Goal: Information Seeking & Learning: Learn about a topic

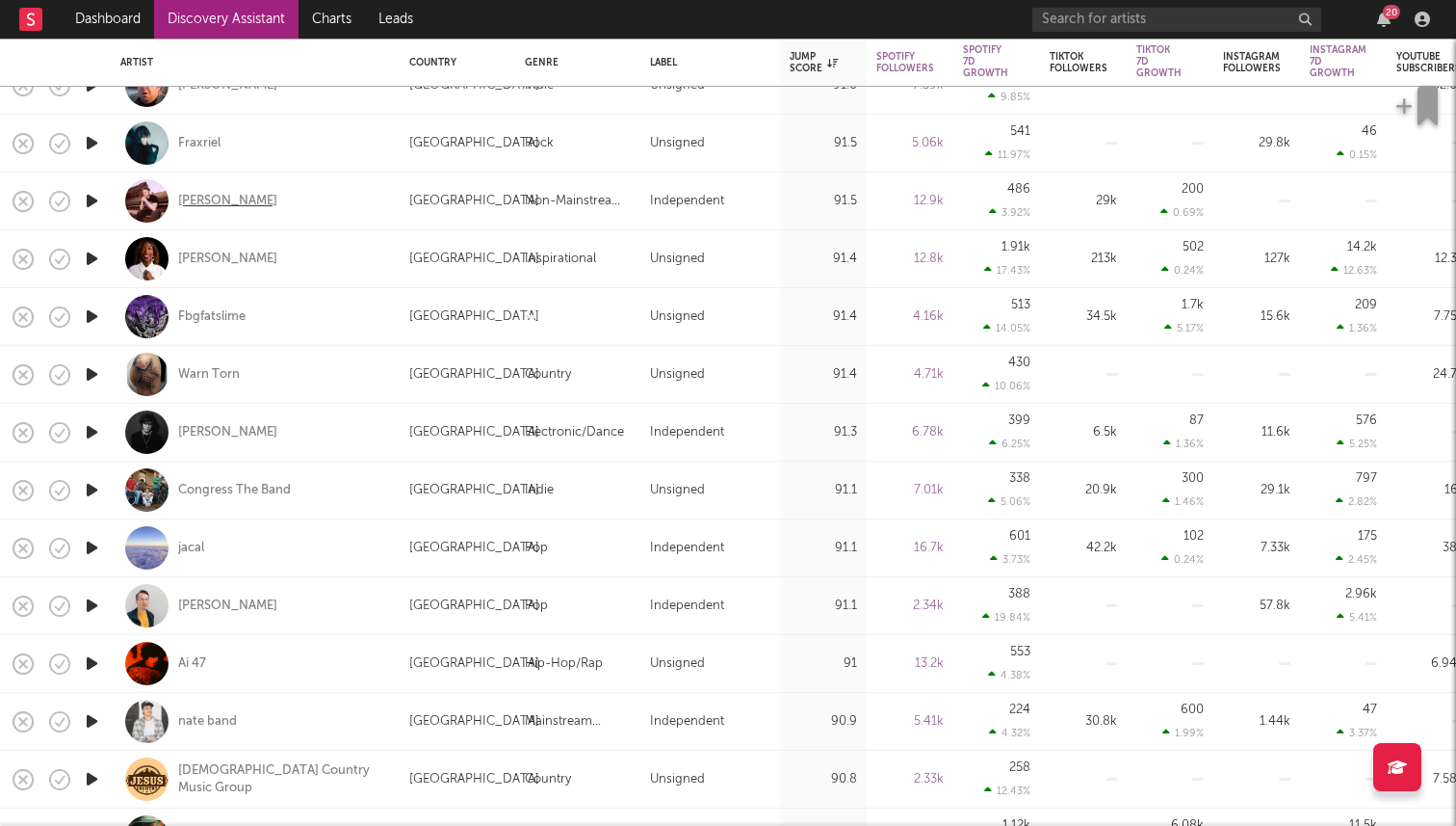
click at [207, 198] on div "[PERSON_NAME]" at bounding box center [227, 202] width 99 height 18
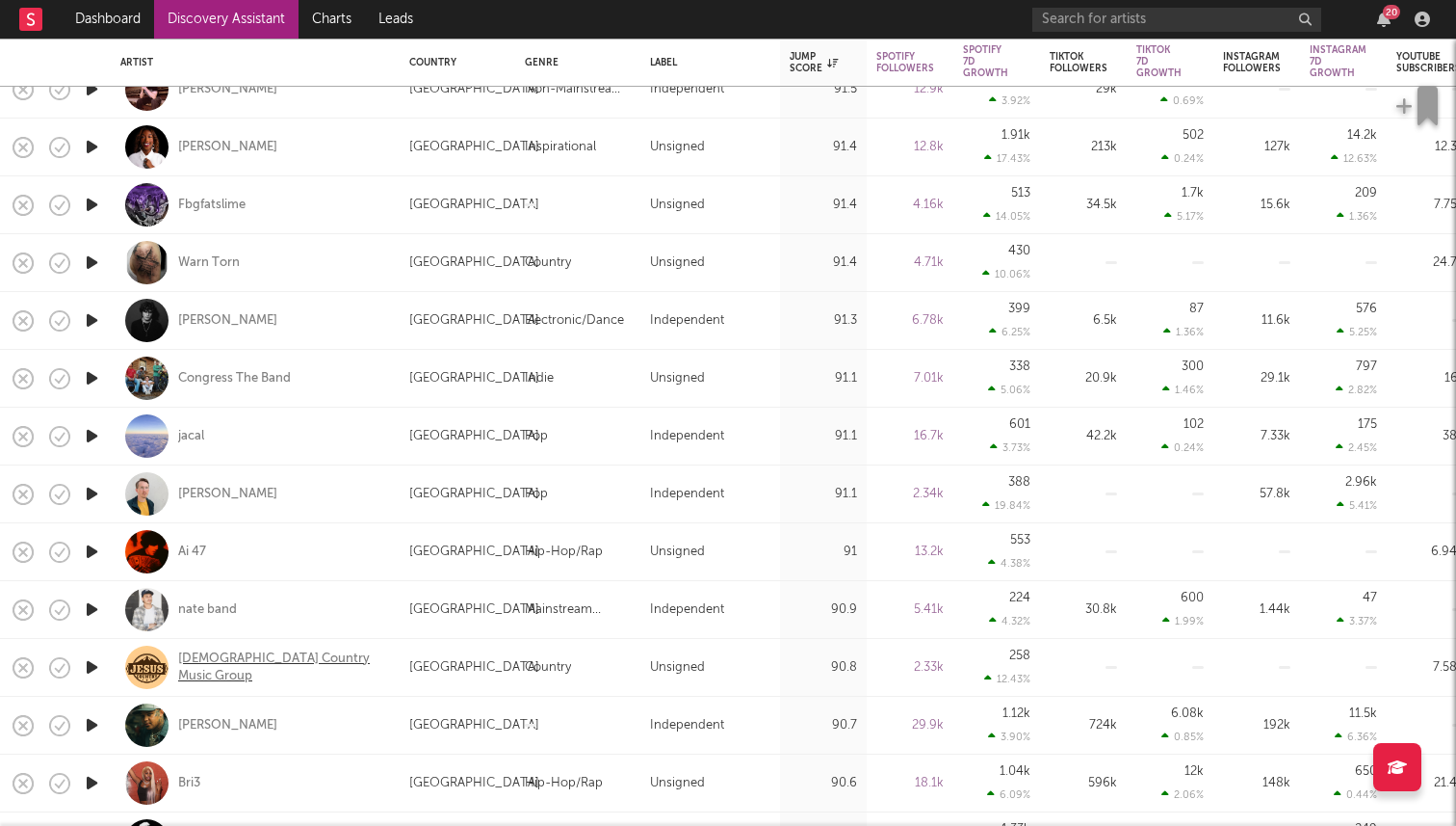
click at [213, 668] on div "Jesus Country Music Group" at bounding box center [282, 667] width 207 height 34
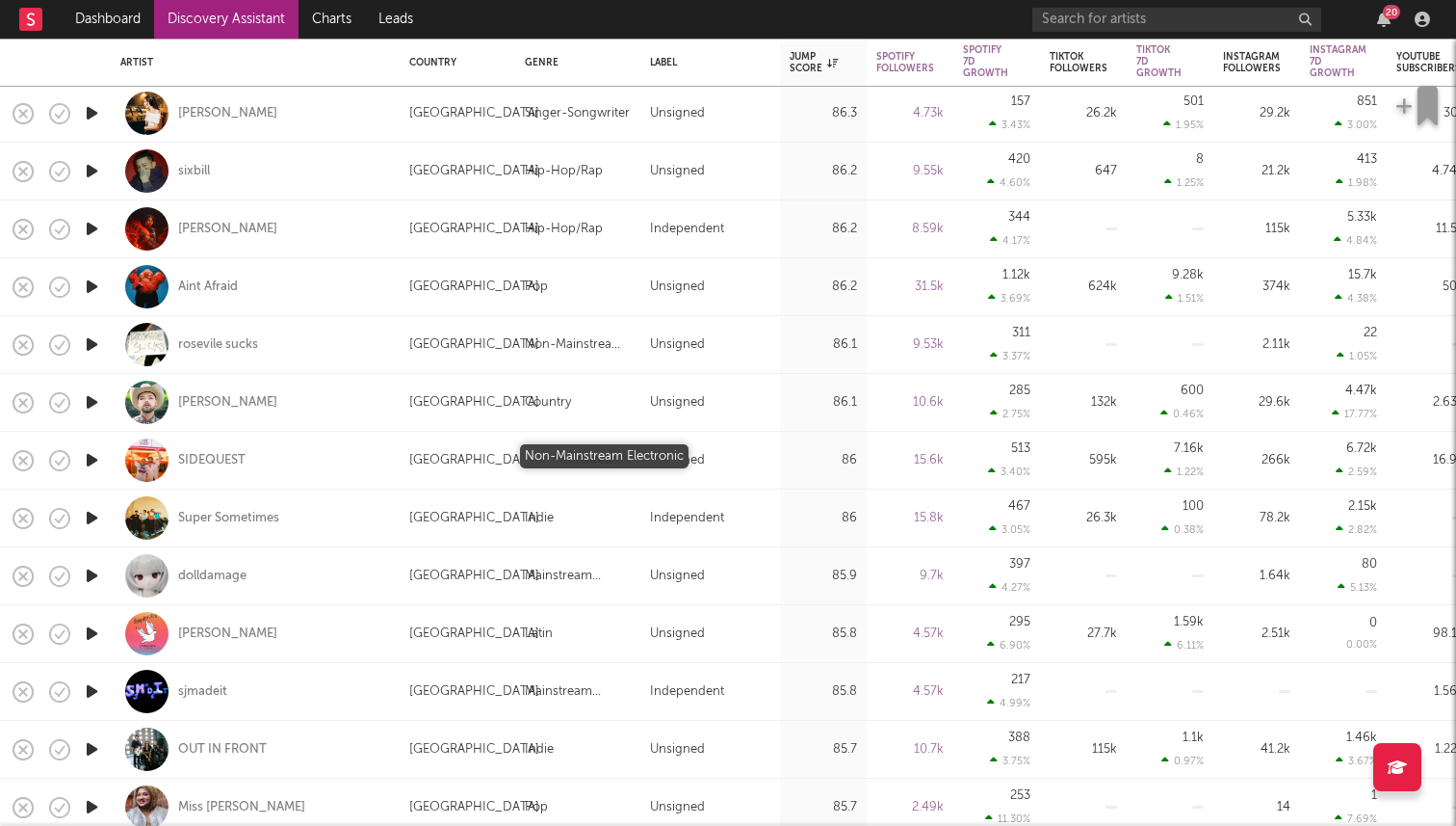
click at [551, 454] on div "Non-Mainstream Electronic" at bounding box center [578, 460] width 106 height 23
select select "1w"
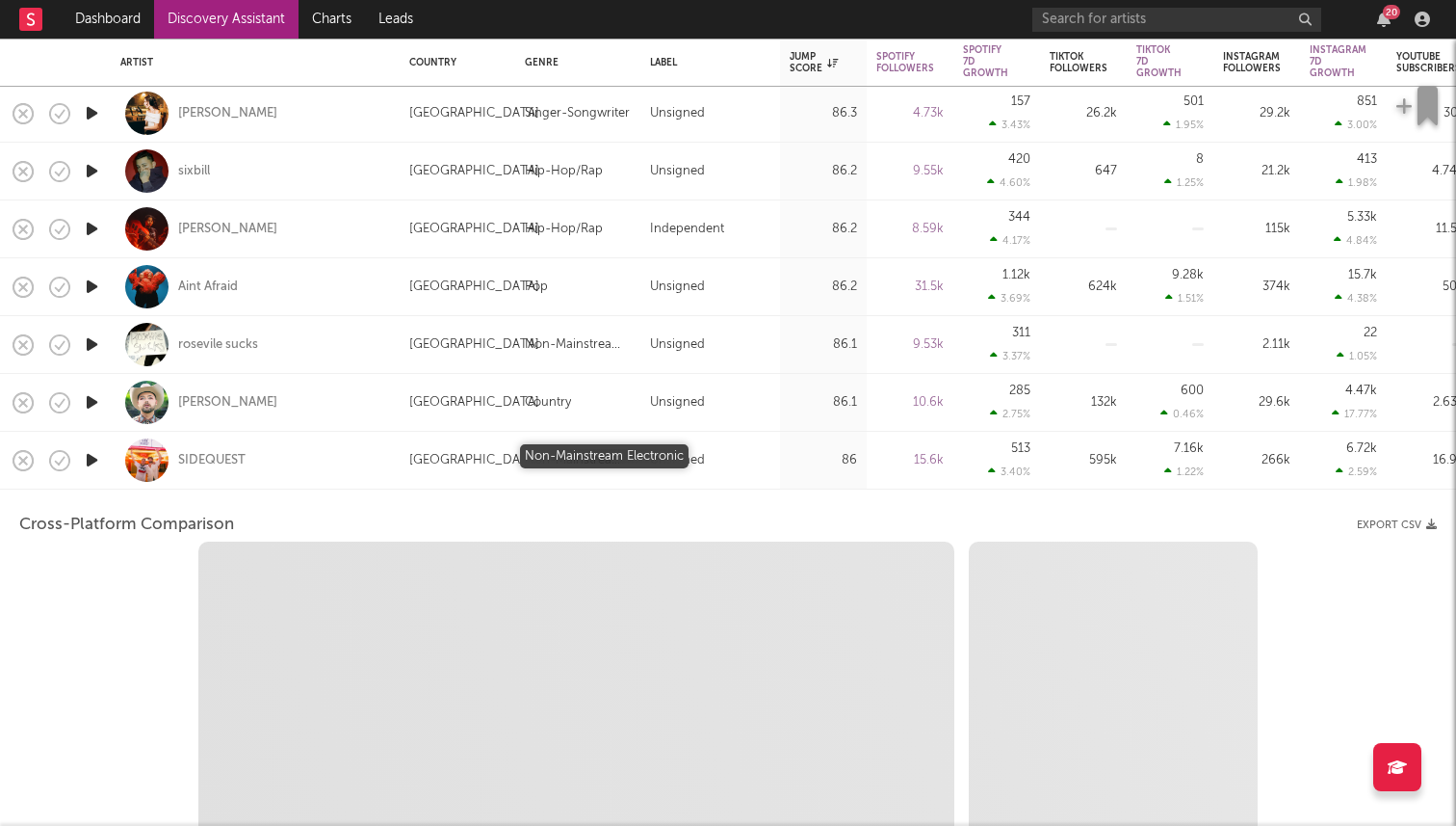
select select "1w"
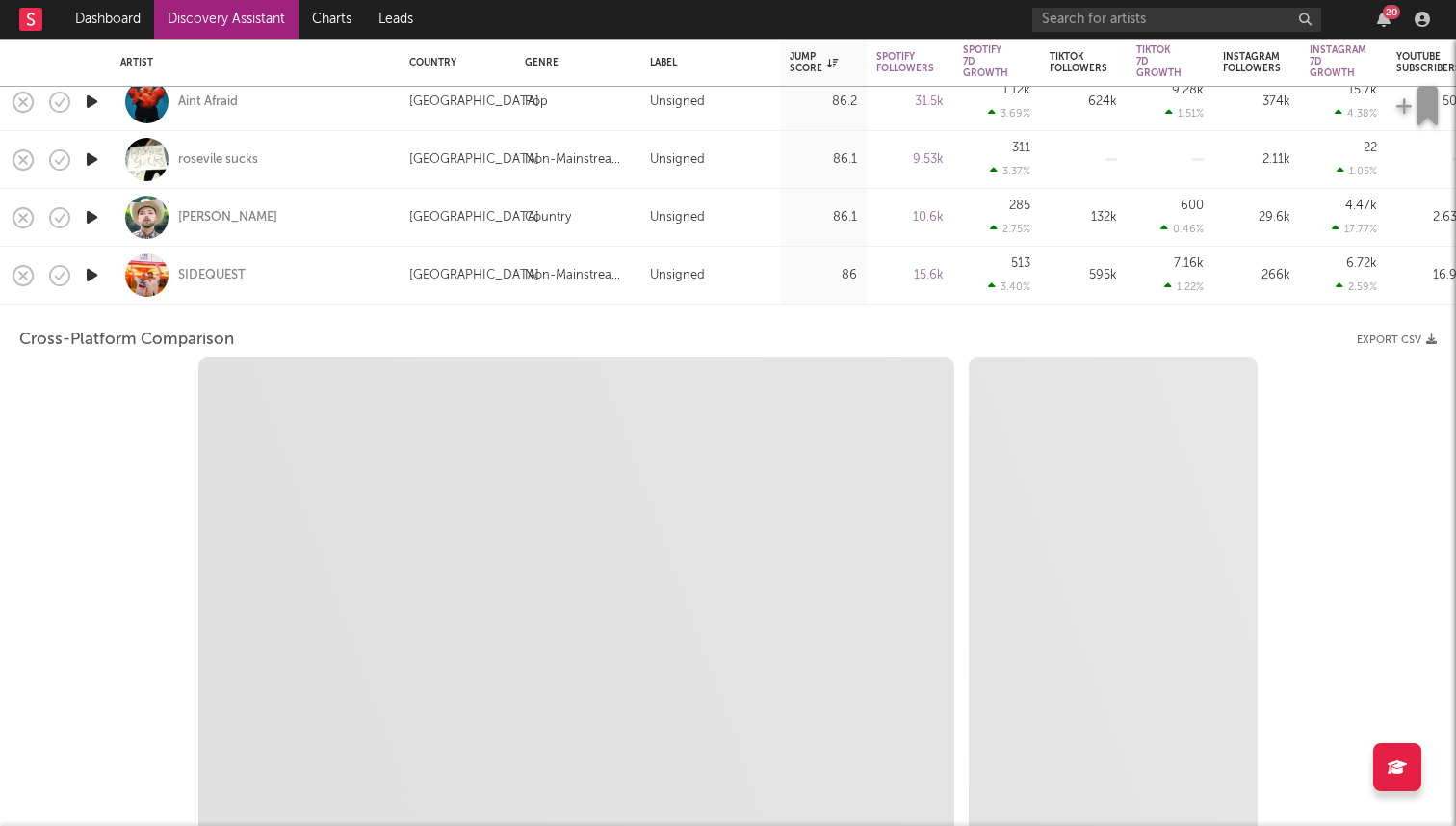
click at [328, 268] on div "SIDEQUEST" at bounding box center [255, 275] width 270 height 57
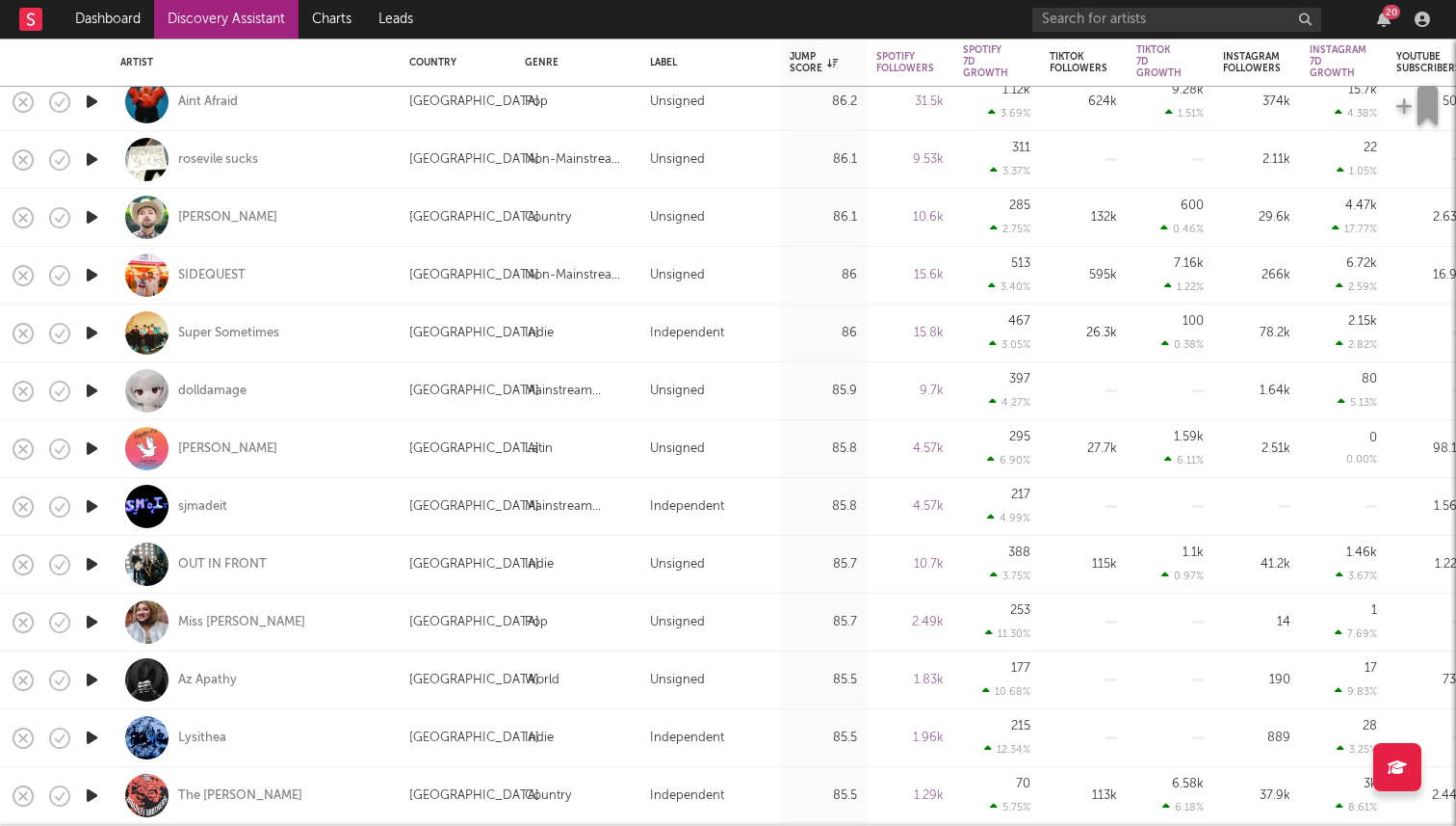
click at [314, 389] on div "dolldamage" at bounding box center [255, 391] width 270 height 57
select select "1w"
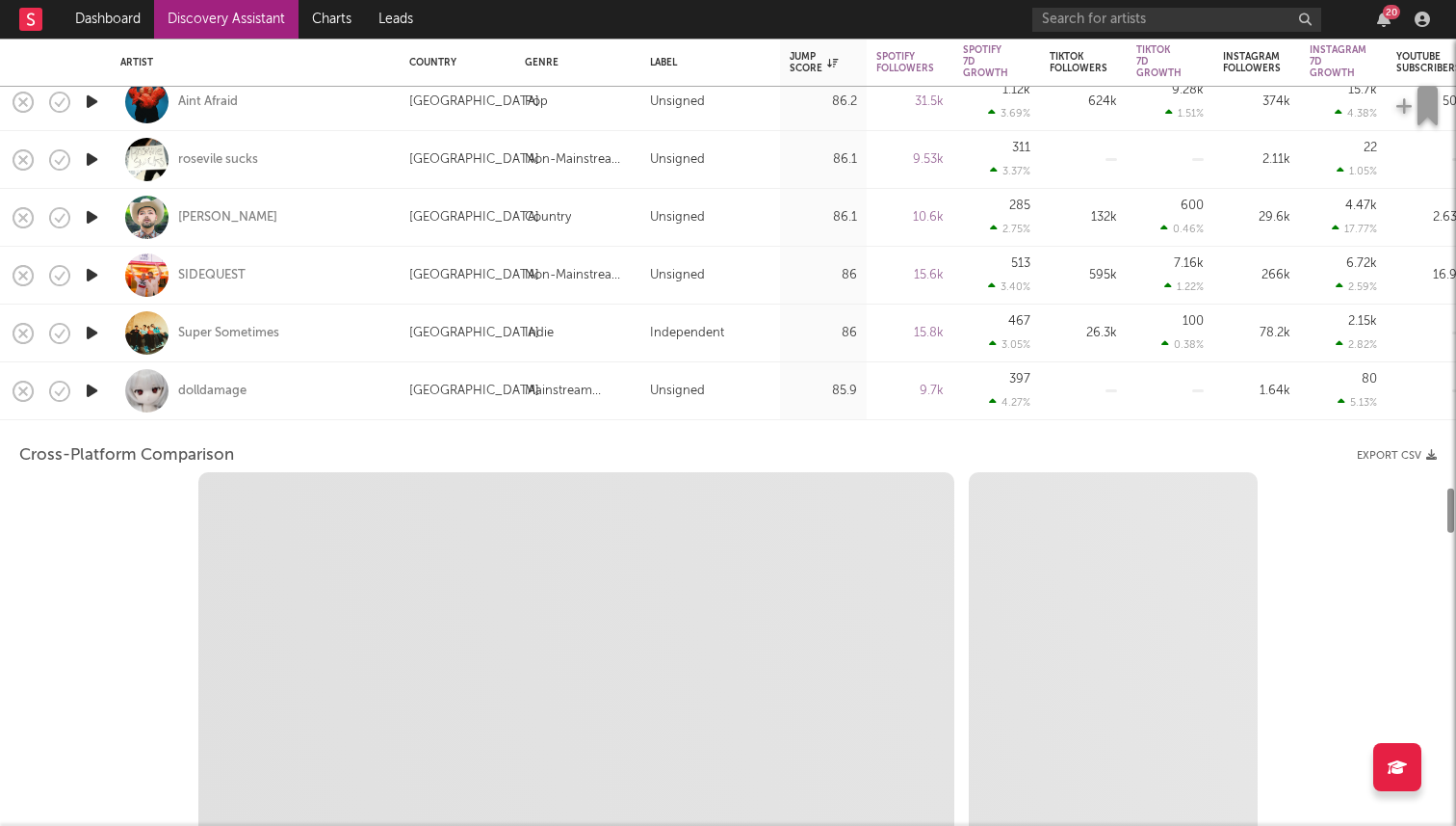
select select "6m"
click at [323, 395] on div "dolldamage" at bounding box center [255, 391] width 270 height 57
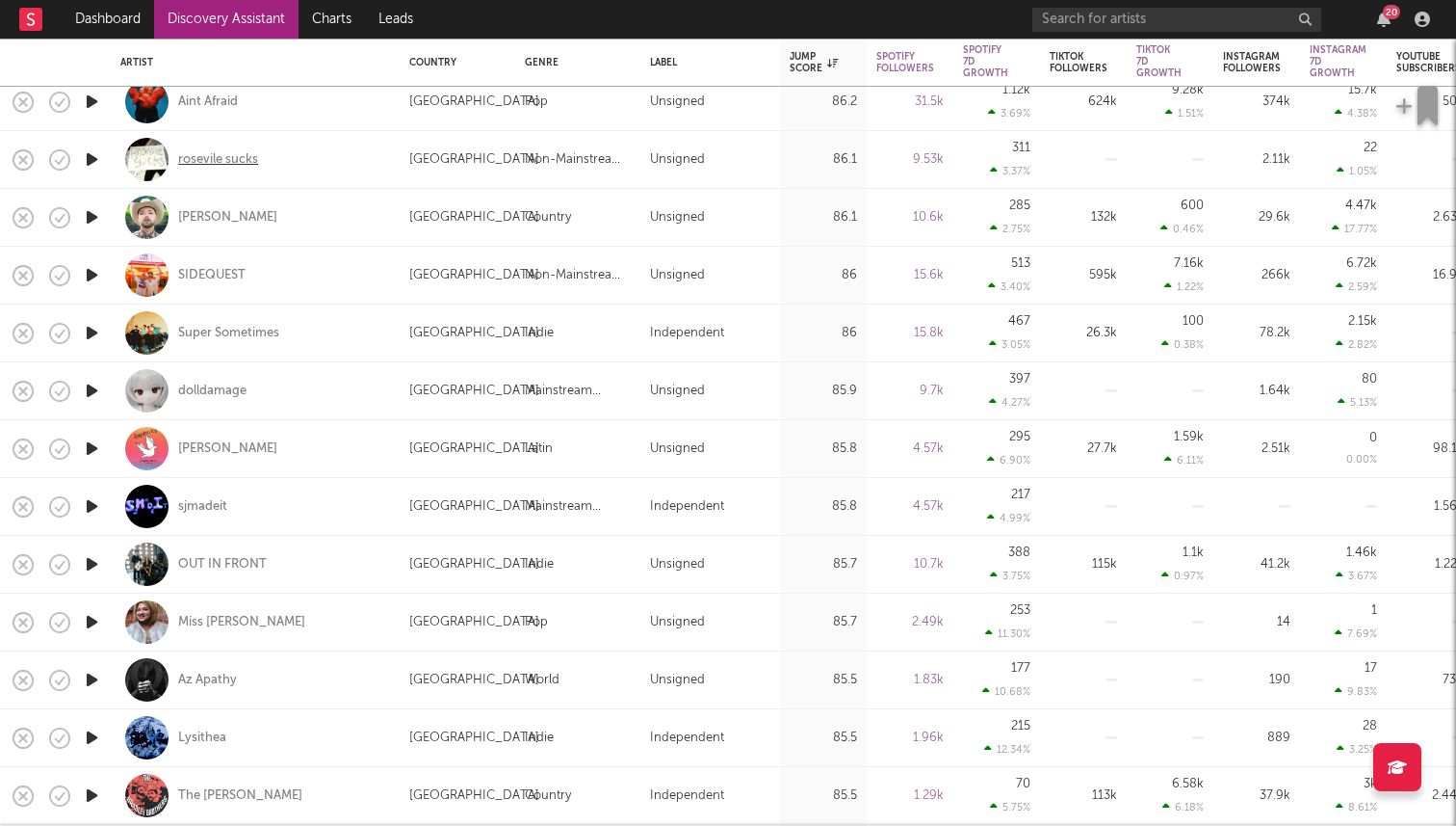
click at [248, 158] on div "rosevile sucks" at bounding box center [218, 160] width 80 height 18
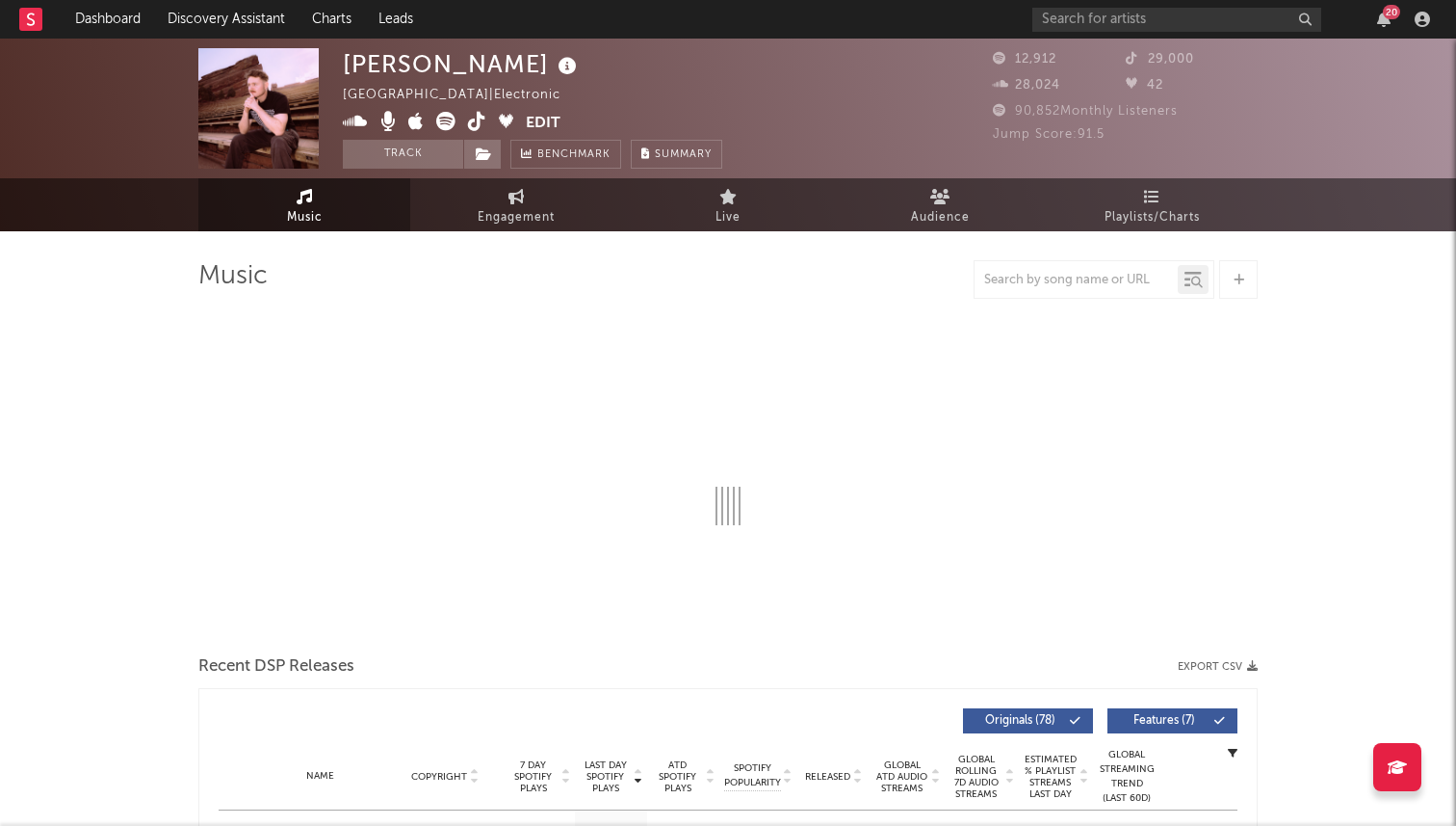
click at [350, 124] on icon at bounding box center [354, 121] width 25 height 20
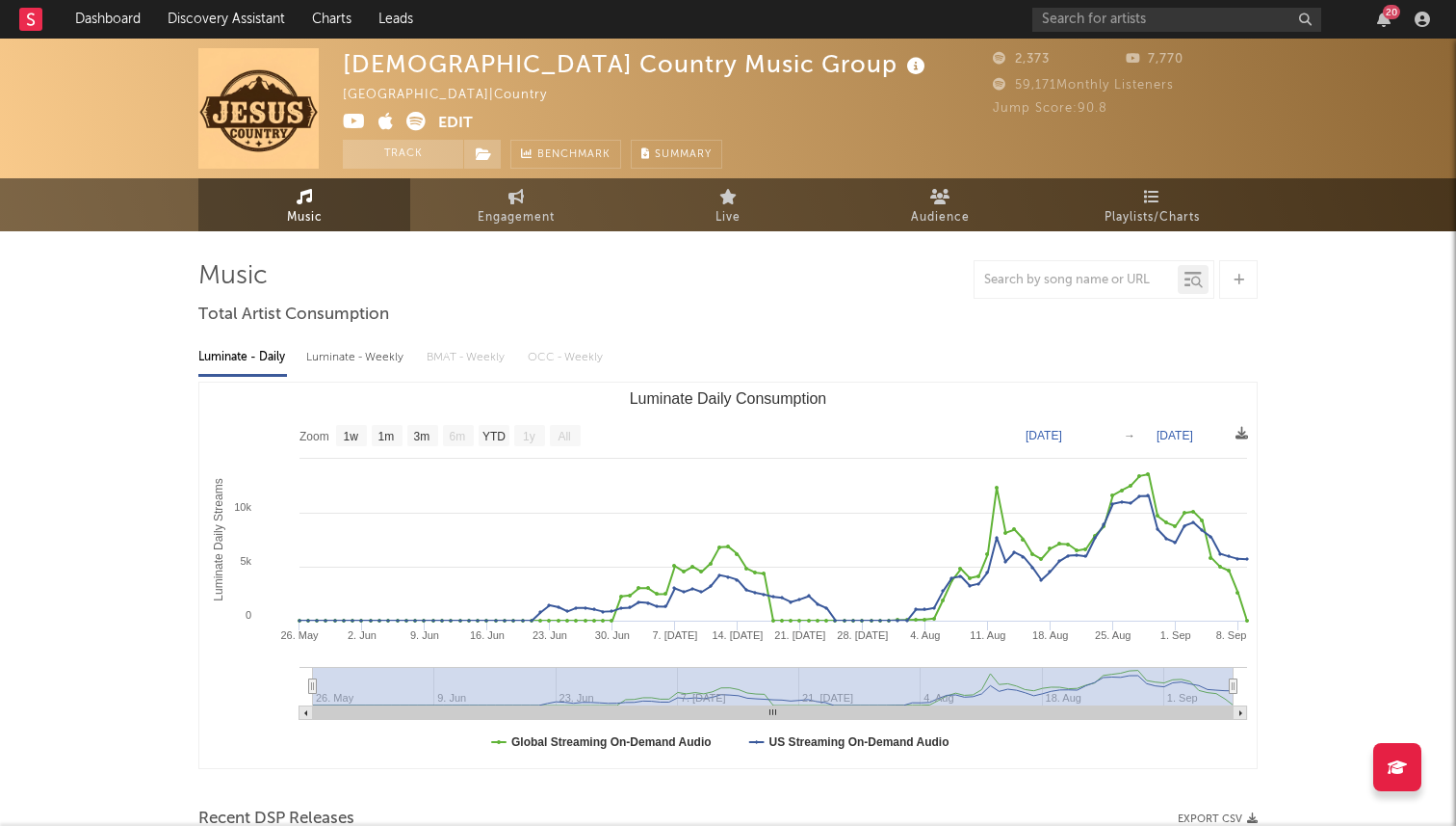
select select "1w"
click at [355, 122] on icon at bounding box center [353, 121] width 23 height 20
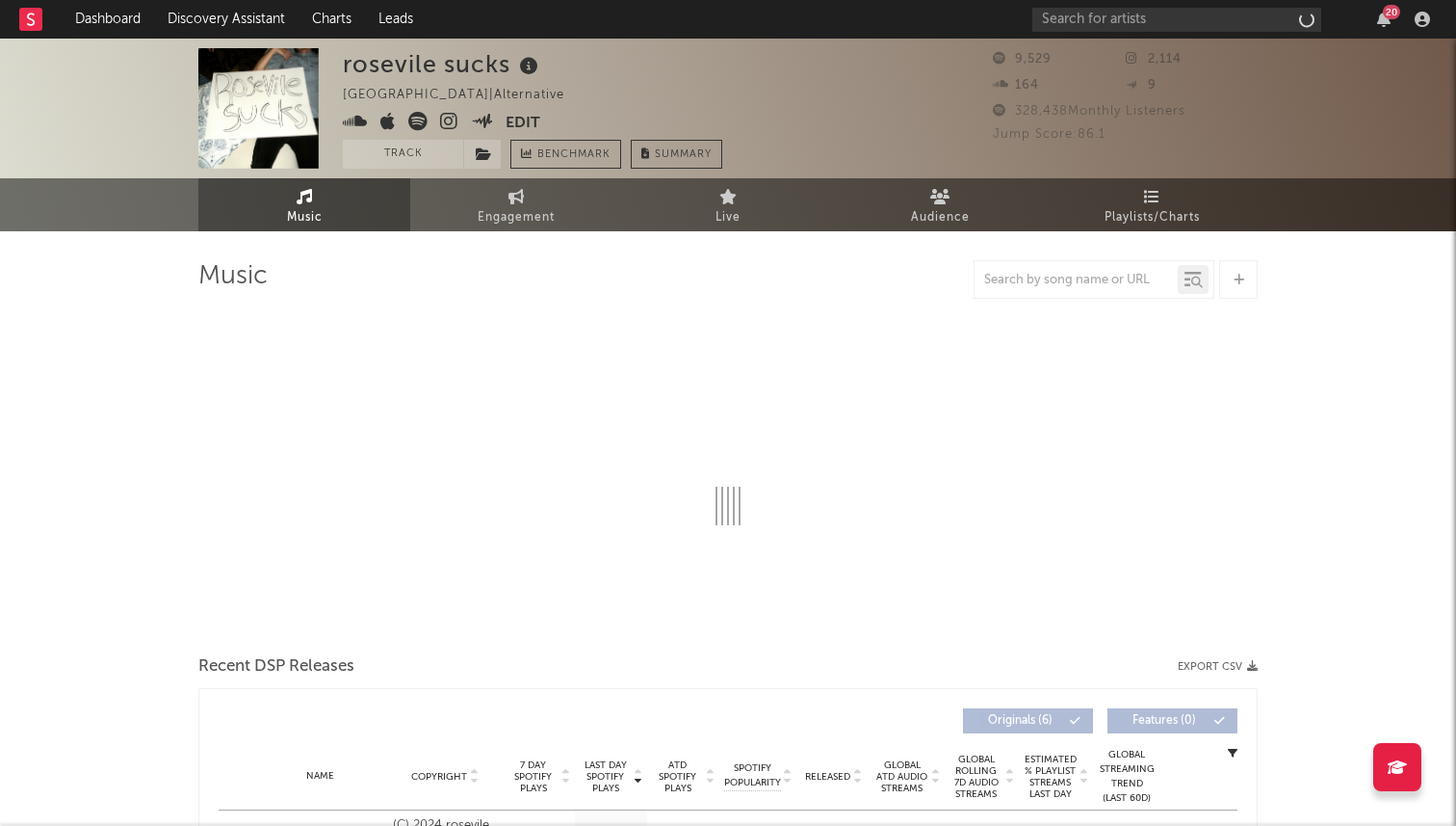
select select "6m"
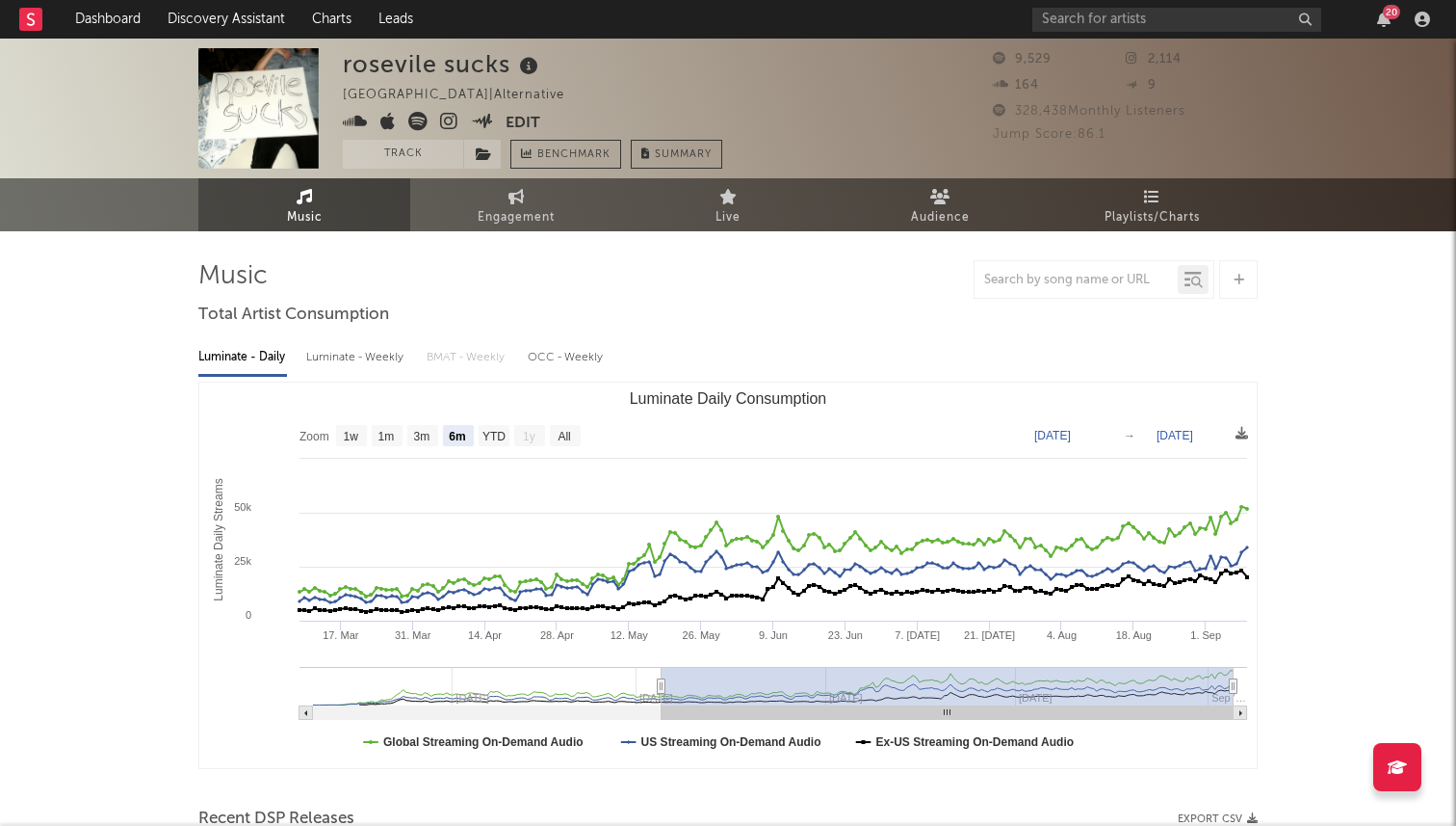
click at [449, 122] on icon at bounding box center [449, 121] width 19 height 20
